Goal: Check status: Check status

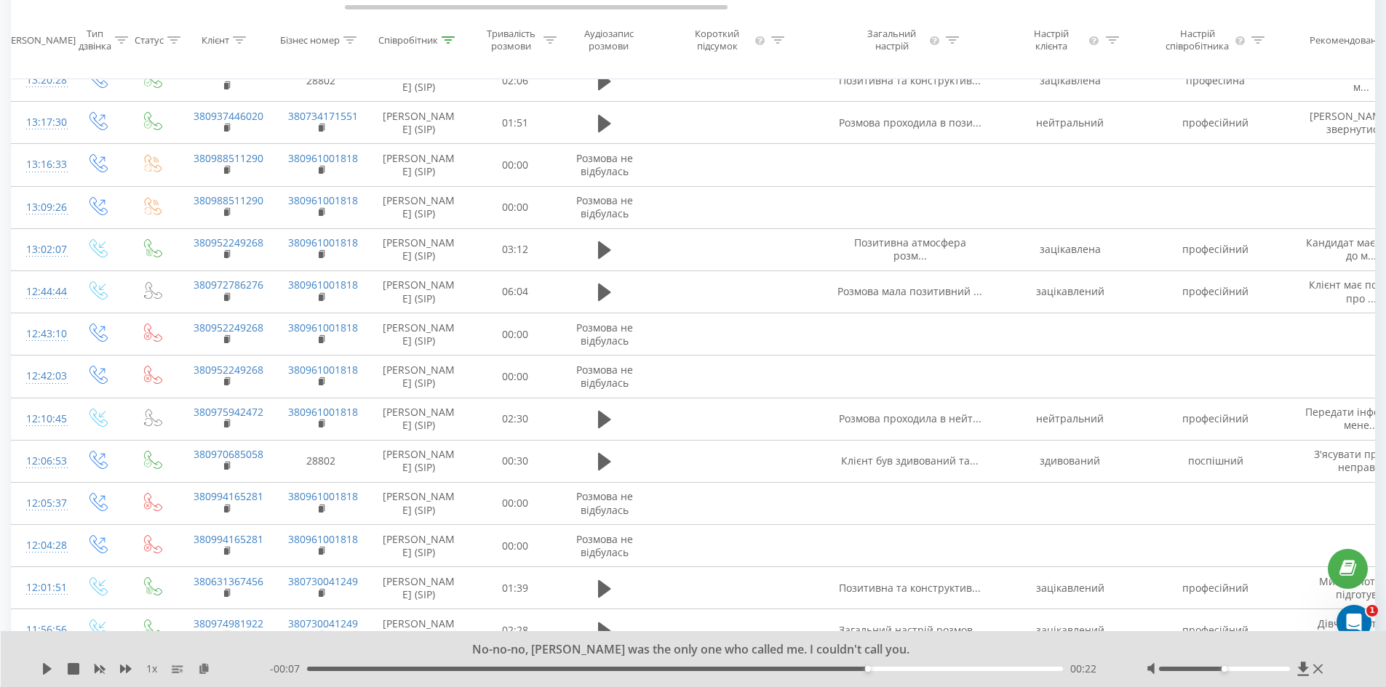
scroll to position [0, 261]
